Goal: Download file/media

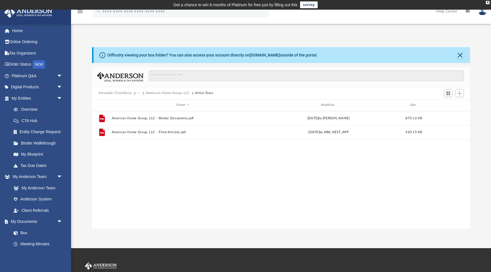
scroll to position [129, 378]
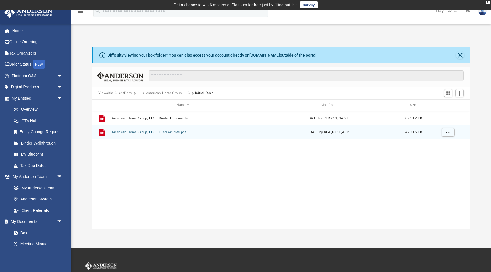
click at [175, 131] on button "American Home Group, LLC - Filed Articles.pdf" at bounding box center [182, 132] width 143 height 4
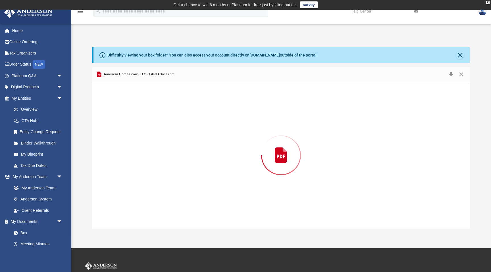
click at [175, 131] on div "Preview" at bounding box center [281, 155] width 378 height 146
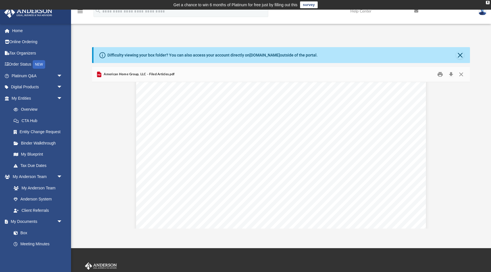
scroll to position [809, 0]
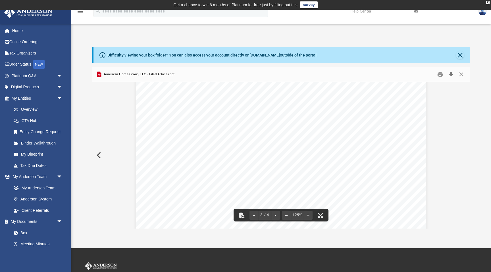
click at [452, 72] on button "Download" at bounding box center [450, 74] width 10 height 9
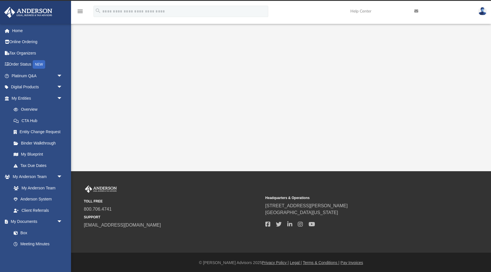
scroll to position [9, 0]
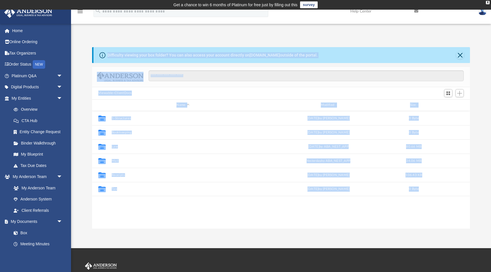
scroll to position [129, 378]
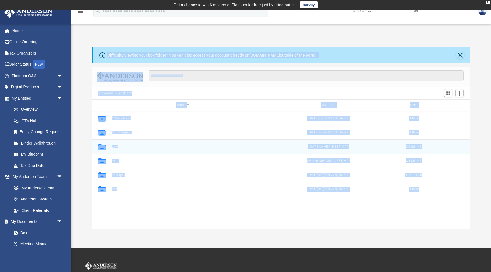
click at [115, 146] on button "Law" at bounding box center [182, 147] width 143 height 4
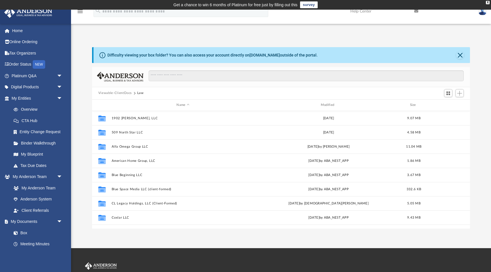
click at [95, 96] on div "Viewable-ClientDocs Law" at bounding box center [281, 93] width 378 height 12
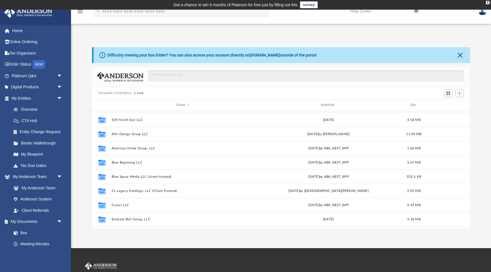
scroll to position [0, 0]
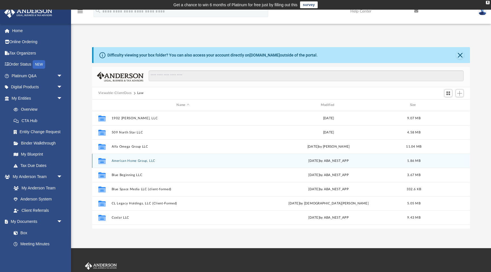
click at [130, 160] on button "American Home Group, LLC" at bounding box center [182, 161] width 143 height 4
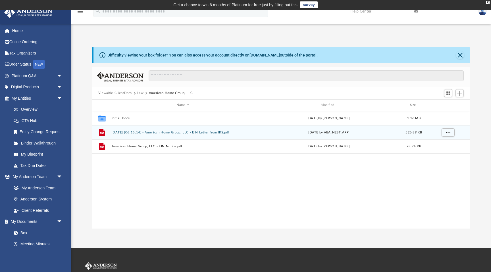
click at [219, 133] on button "[DATE] (06:16:14) - American Home Group, LLC - EIN Letter from IRS.pdf" at bounding box center [182, 133] width 143 height 4
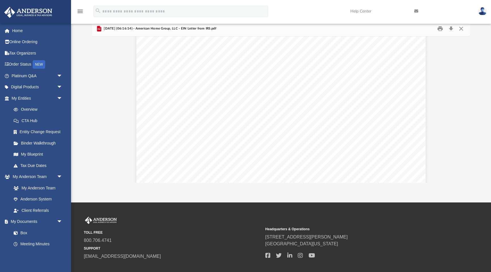
scroll to position [38, 0]
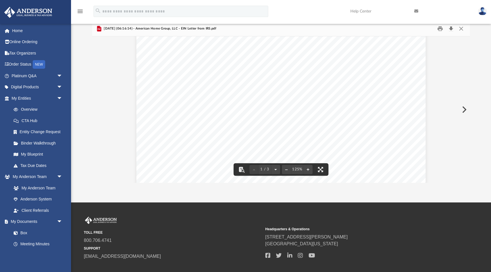
click at [450, 30] on button "Download" at bounding box center [450, 28] width 10 height 9
